Goal: Task Accomplishment & Management: Use online tool/utility

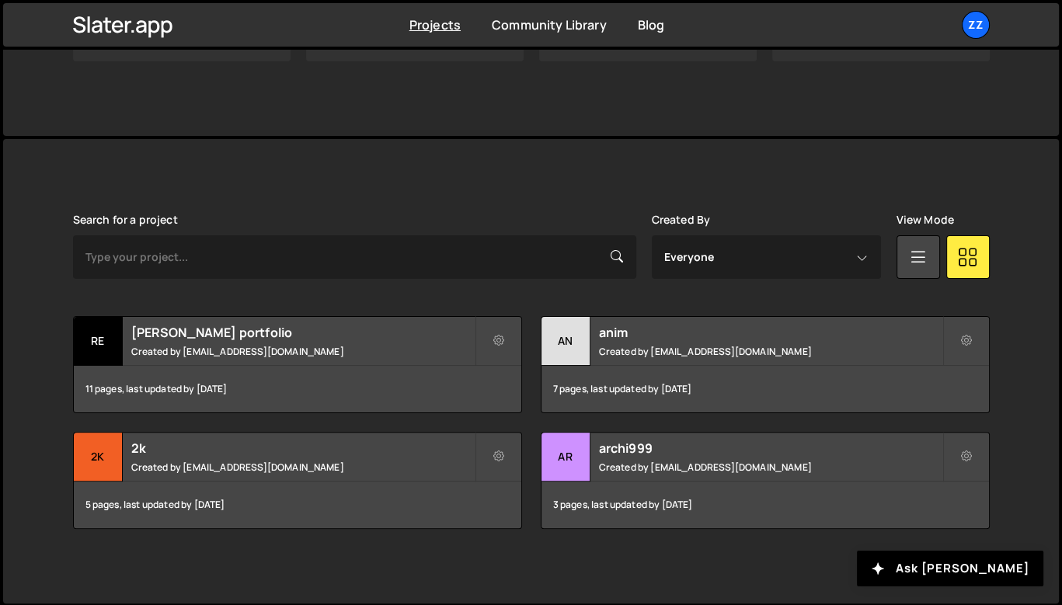
scroll to position [109, 0]
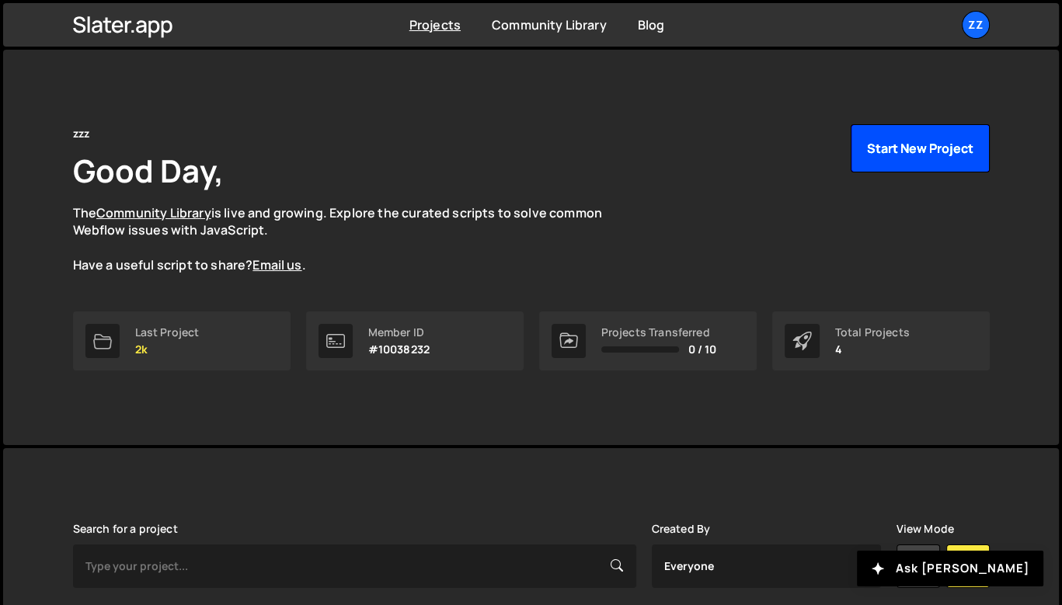
click at [904, 155] on button "Start New Project" at bounding box center [920, 148] width 139 height 48
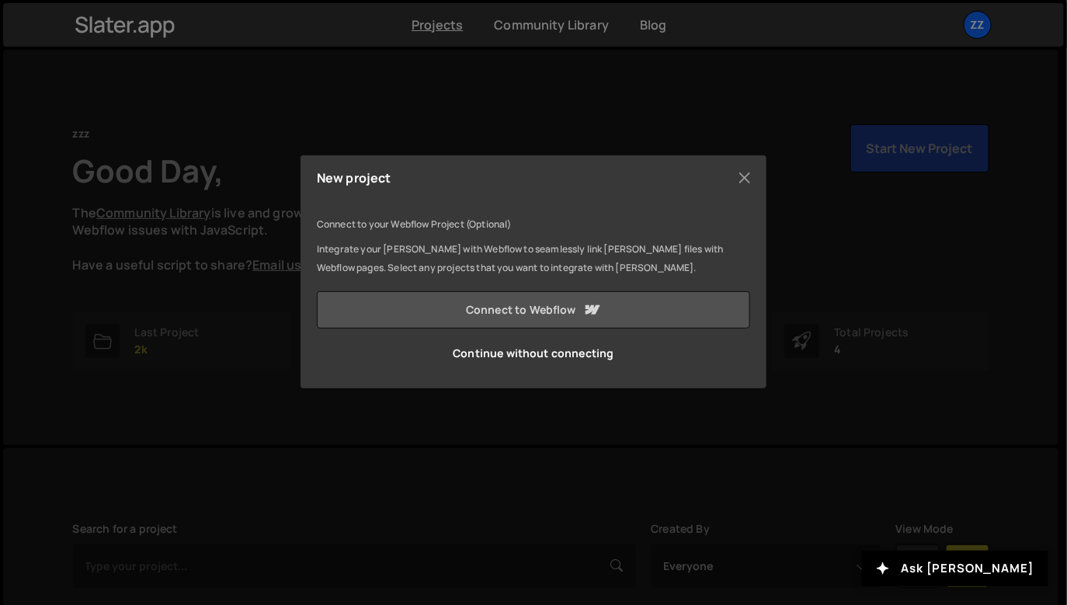
click at [547, 314] on link "Connect to Webflow" at bounding box center [533, 309] width 433 height 37
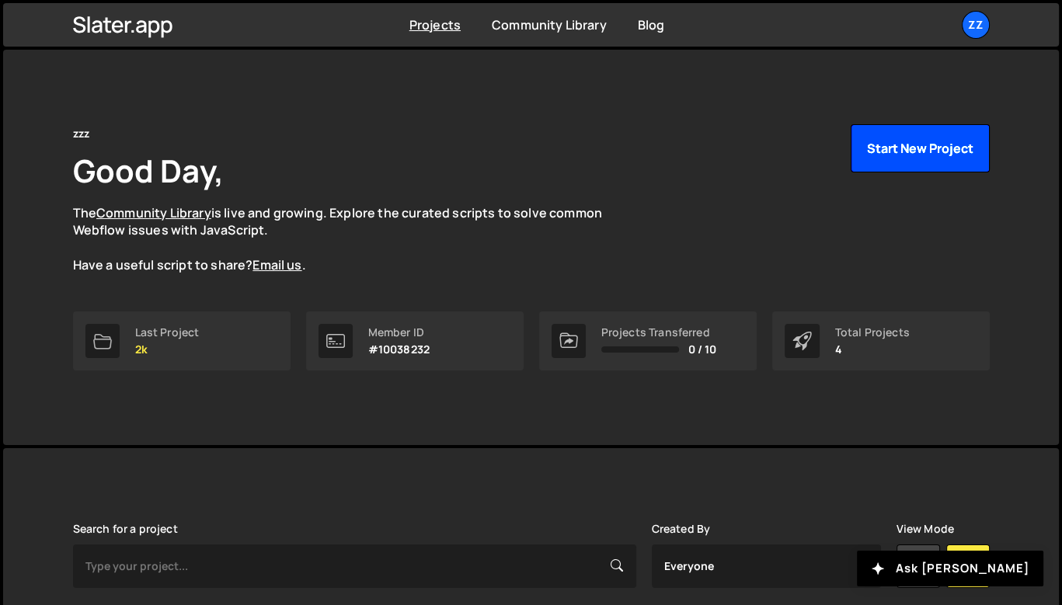
click at [896, 155] on button "Start New Project" at bounding box center [920, 148] width 139 height 48
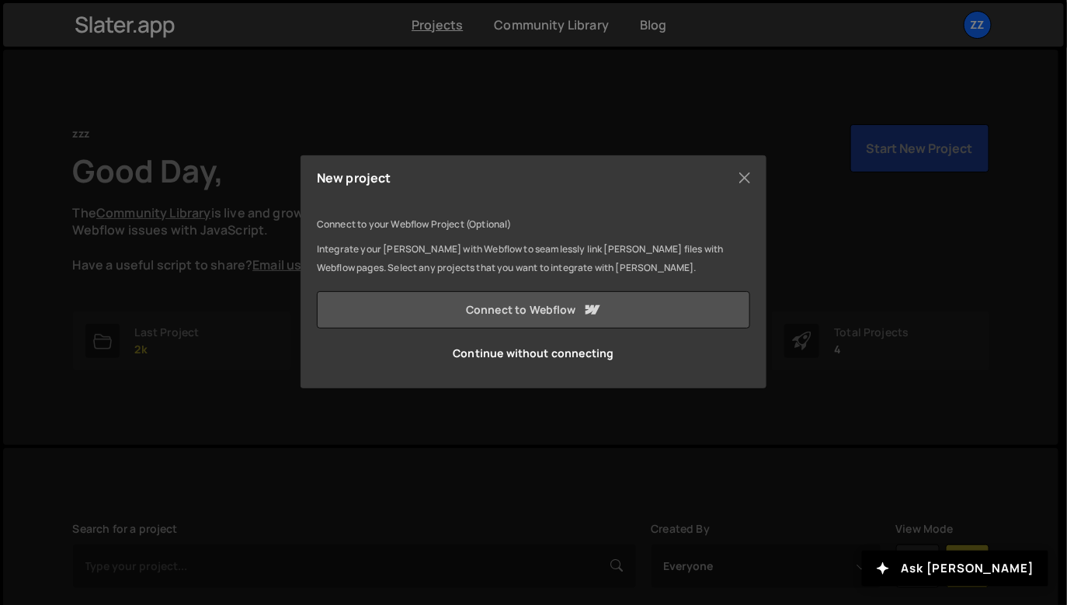
click at [620, 313] on link "Connect to Webflow" at bounding box center [533, 309] width 433 height 37
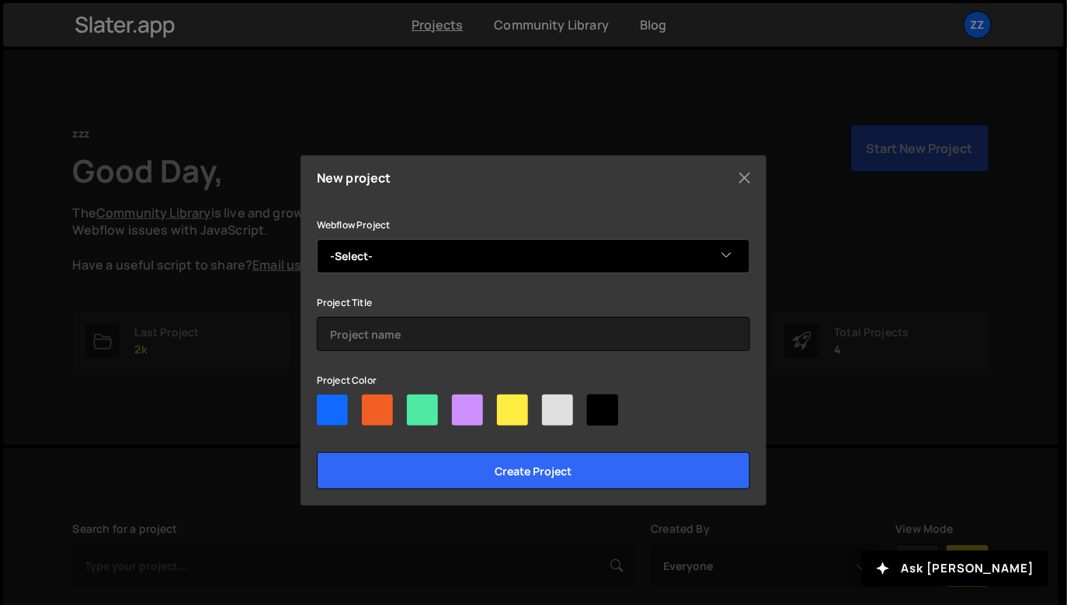
click at [691, 264] on select "-Select- The Creative Website Manual™" at bounding box center [533, 256] width 433 height 34
select select "68ef488e640a5e4823282b56"
click at [317, 239] on select "-Select- The Creative Website Manual™" at bounding box center [533, 256] width 433 height 34
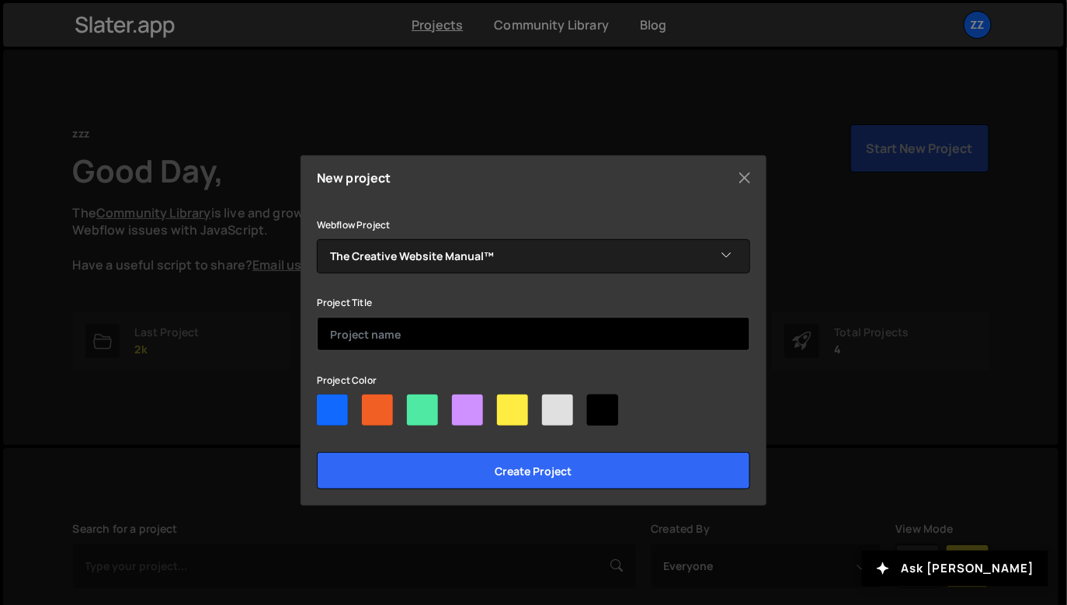
click at [628, 332] on input "text" at bounding box center [533, 334] width 433 height 34
type input "G"
type input "C"
type input "T"
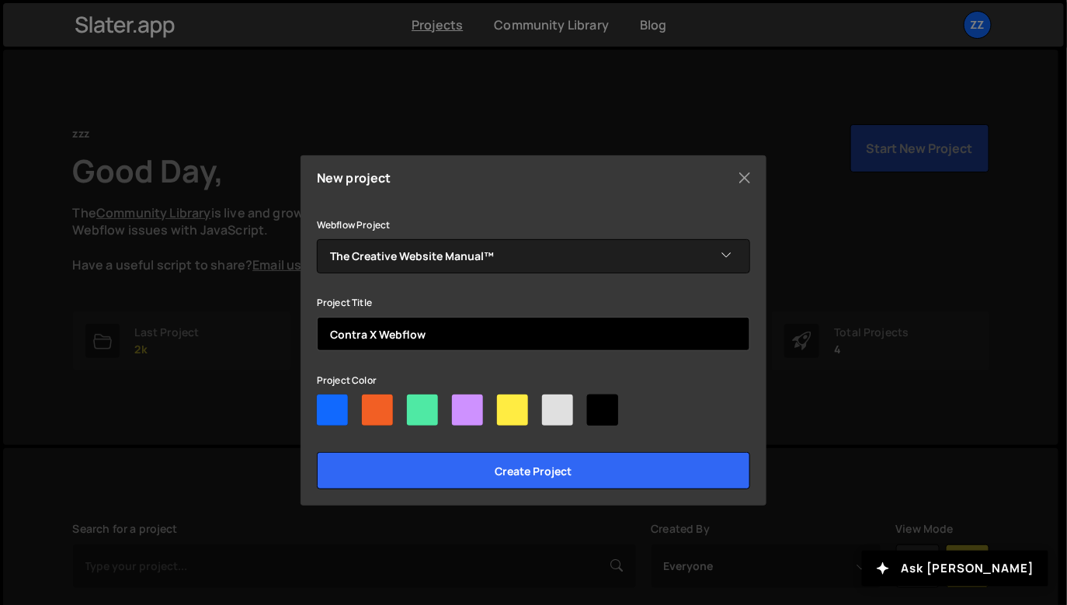
type input "Contra X Webflow"
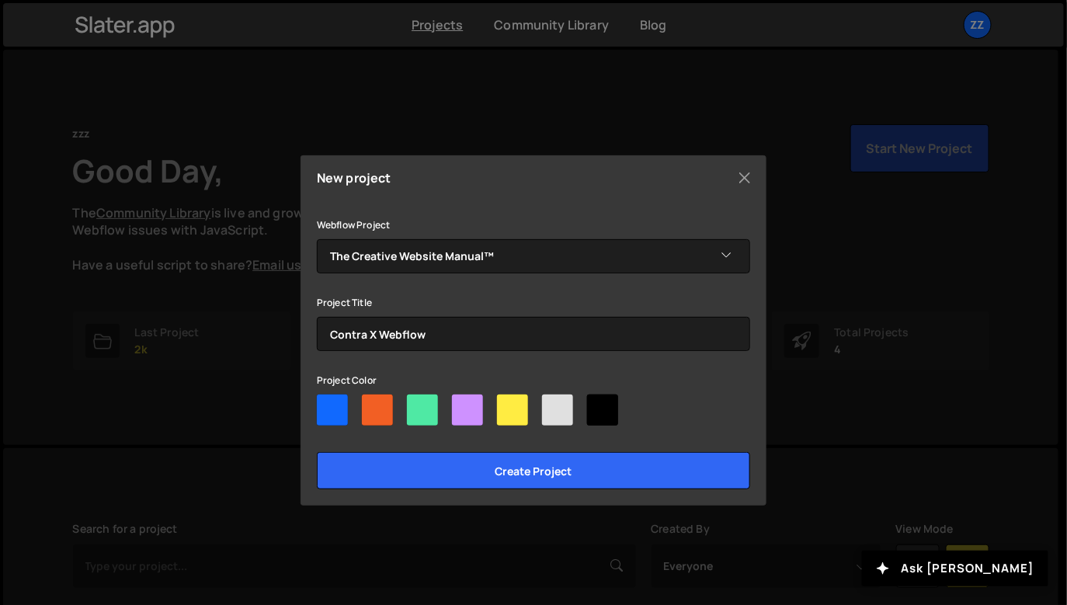
click at [388, 412] on div at bounding box center [377, 410] width 31 height 31
click at [372, 405] on input"] "radio" at bounding box center [367, 400] width 10 height 10
radio input"] "true"
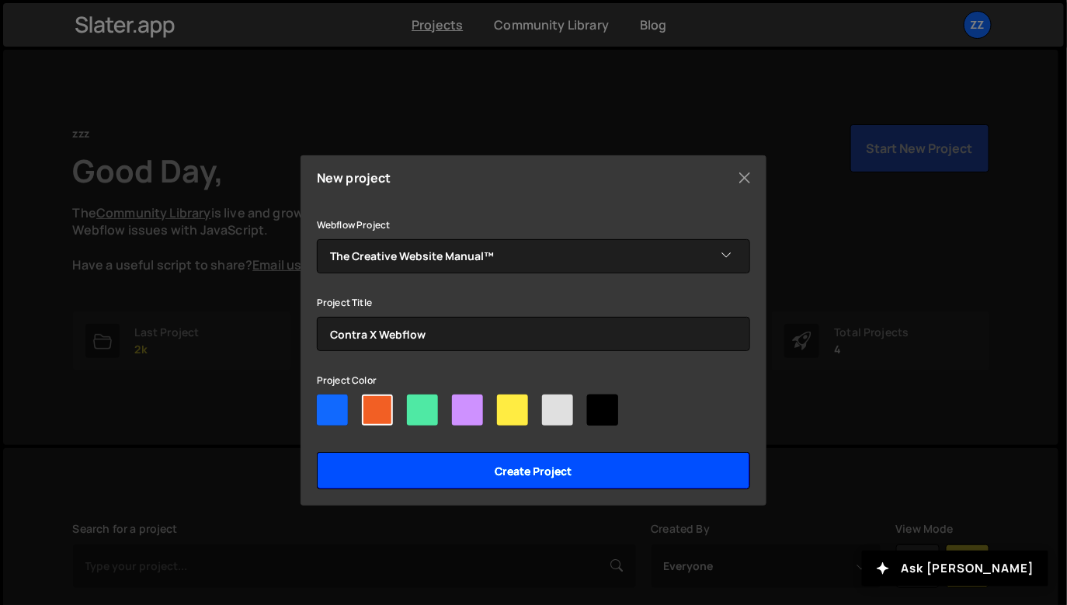
click at [448, 462] on input "Create project" at bounding box center [533, 470] width 433 height 37
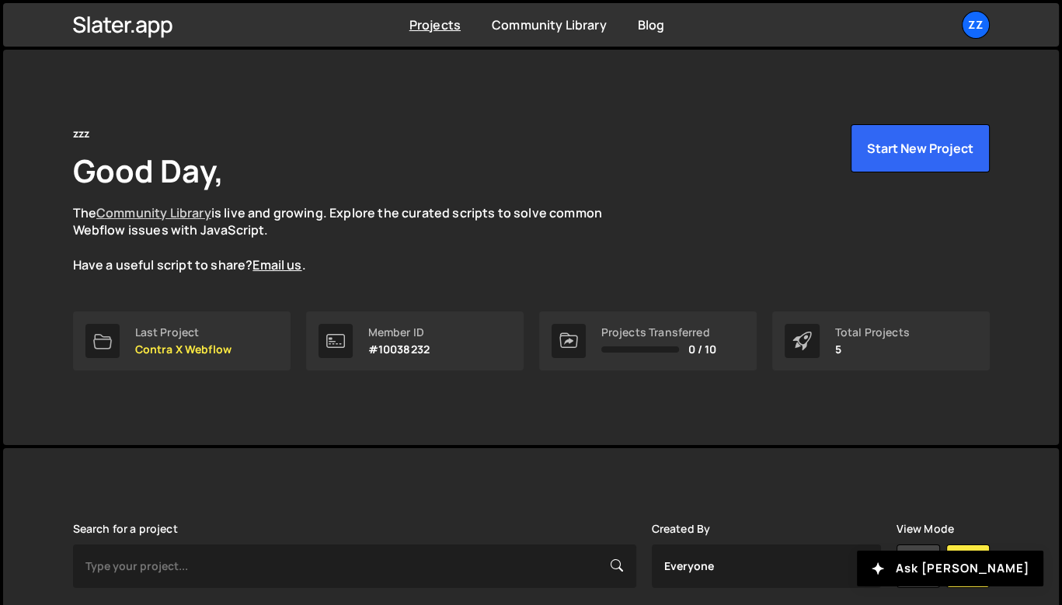
click at [182, 210] on link "Community Library" at bounding box center [153, 212] width 115 height 17
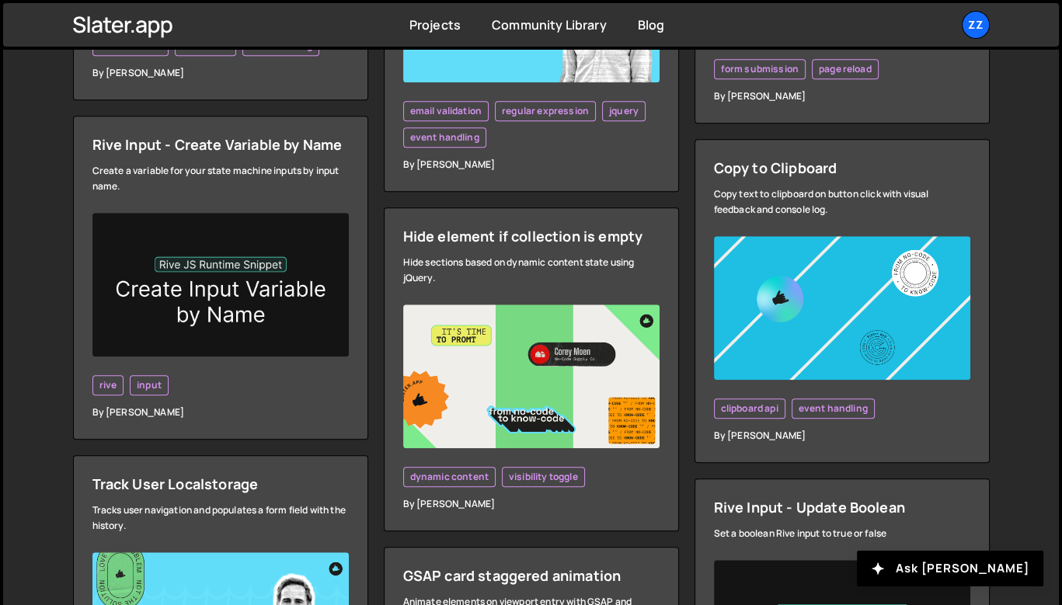
scroll to position [1557, 0]
